Goal: Find specific page/section: Find specific page/section

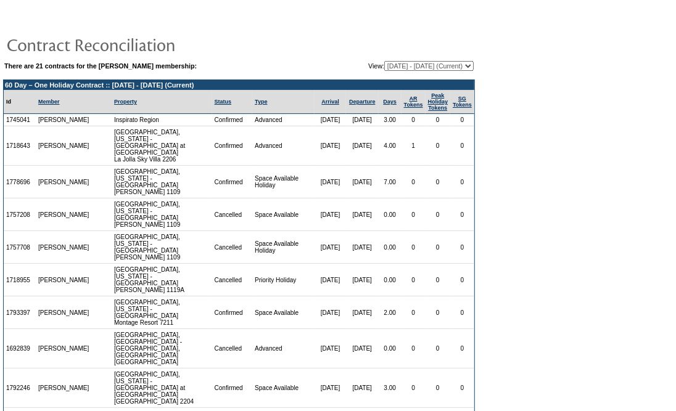
scroll to position [31, 0]
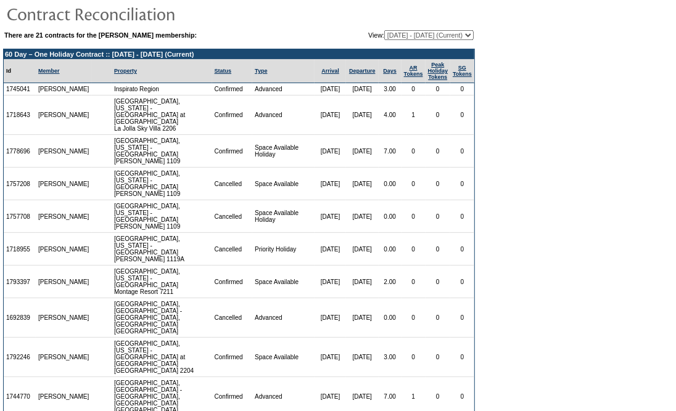
click at [422, 31] on select "[DATE] - [DATE] [DATE] - [DATE] [DATE] - [DATE] [DATE] - [DATE] [DATE] - [DATE]…" at bounding box center [428, 35] width 89 height 10
select select "137387"
click at [384, 30] on select "[DATE] - [DATE] [DATE] - [DATE] [DATE] - [DATE] [DATE] - [DATE] [DATE] - [DATE]…" at bounding box center [428, 35] width 89 height 10
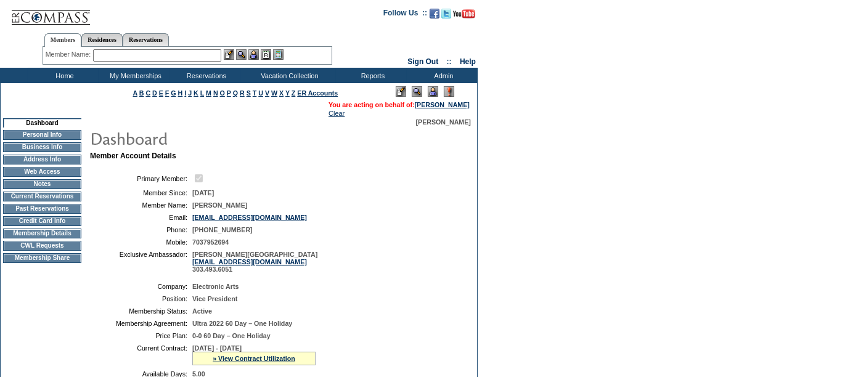
click at [44, 239] on td "Membership Details" at bounding box center [42, 234] width 78 height 10
